Goal: Information Seeking & Learning: Learn about a topic

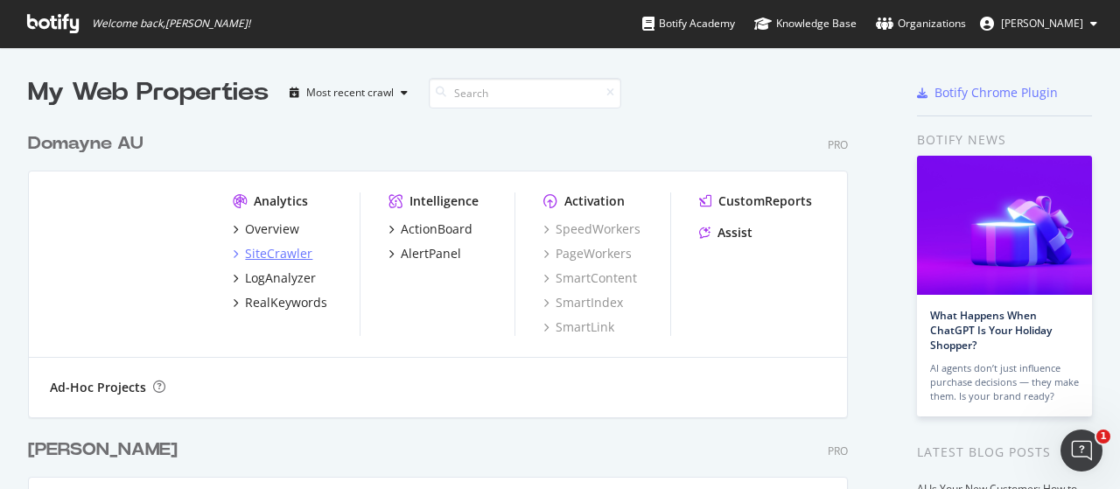
click at [278, 249] on div "SiteCrawler" at bounding box center [278, 253] width 67 height 17
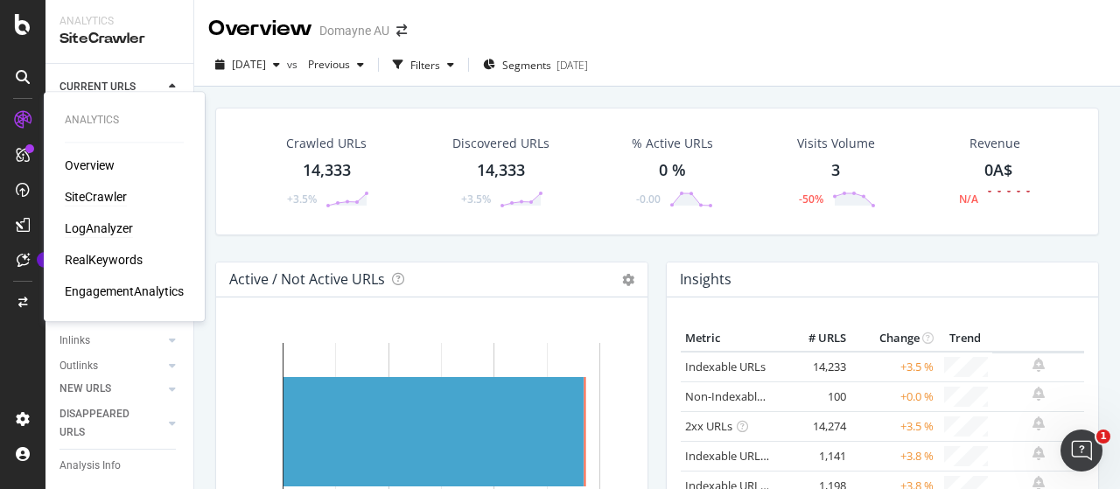
click at [100, 223] on div "LogAnalyzer" at bounding box center [99, 228] width 68 height 17
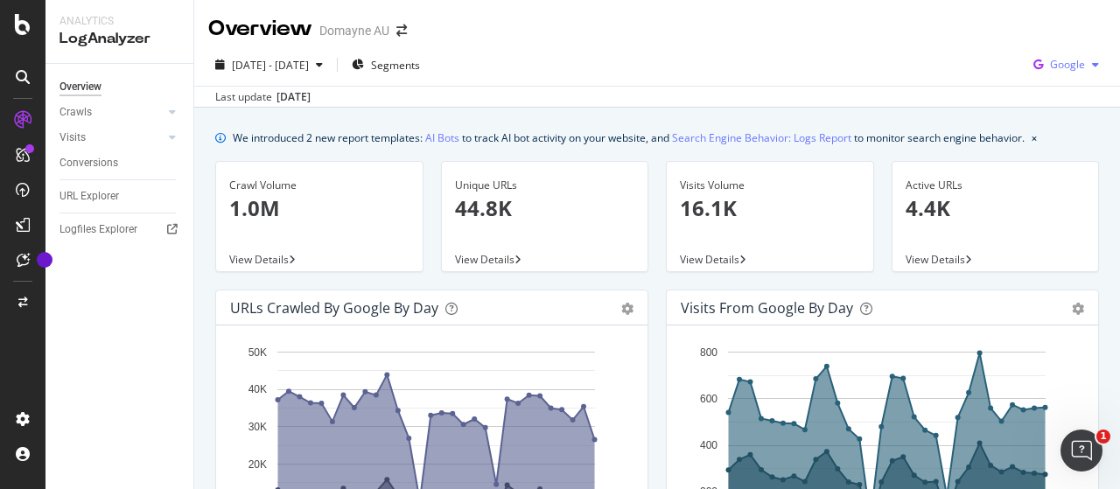
click at [1043, 74] on div "Google" at bounding box center [1066, 65] width 80 height 26
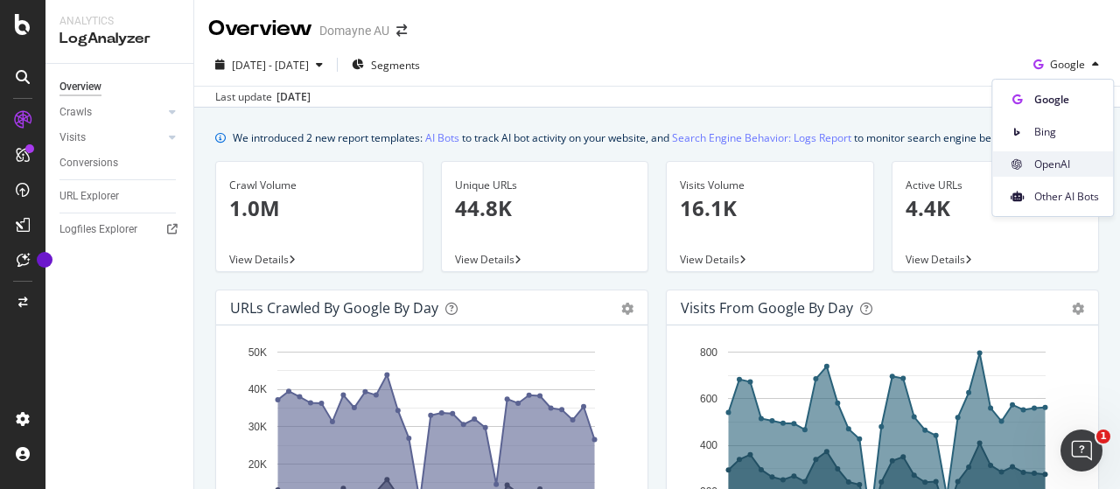
click at [1023, 173] on span at bounding box center [1016, 164] width 21 height 21
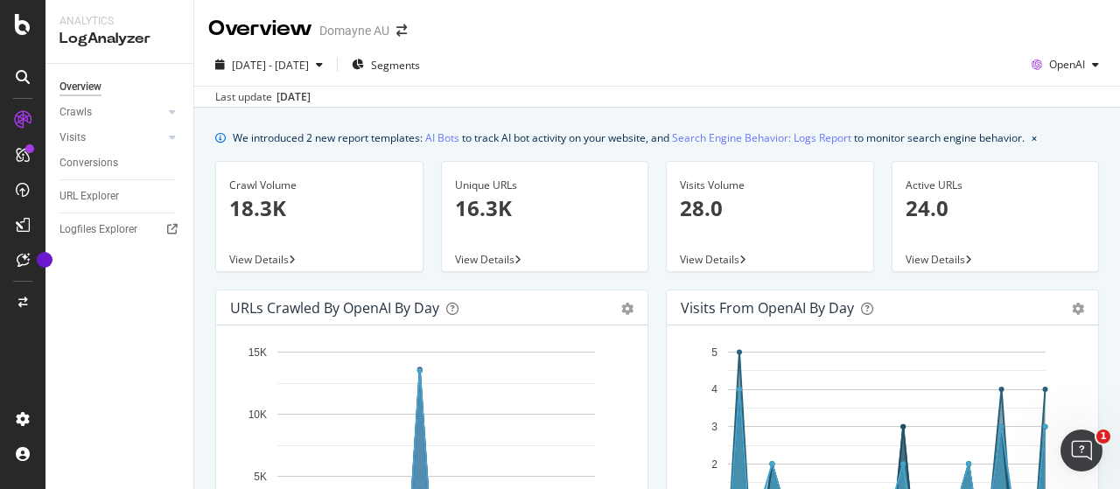
scroll to position [271, 0]
